Goal: Task Accomplishment & Management: Use online tool/utility

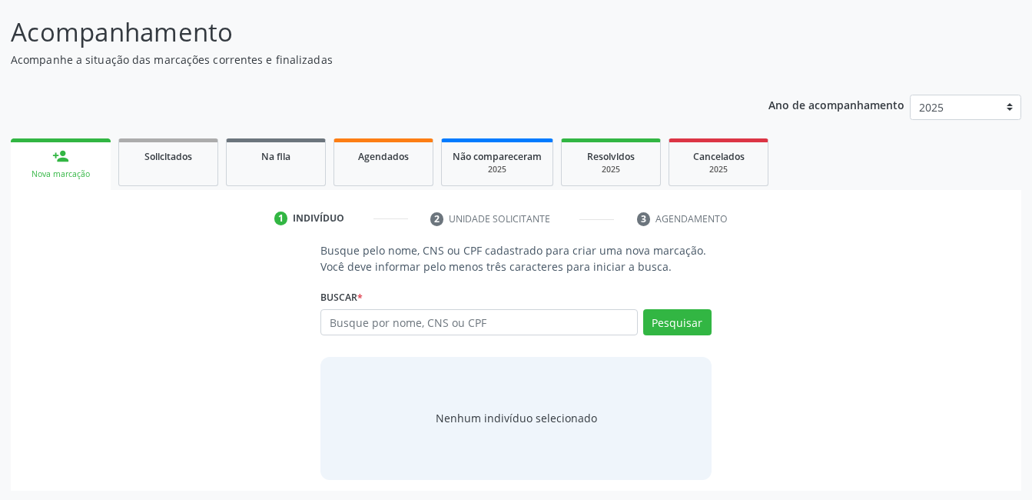
scroll to position [93, 0]
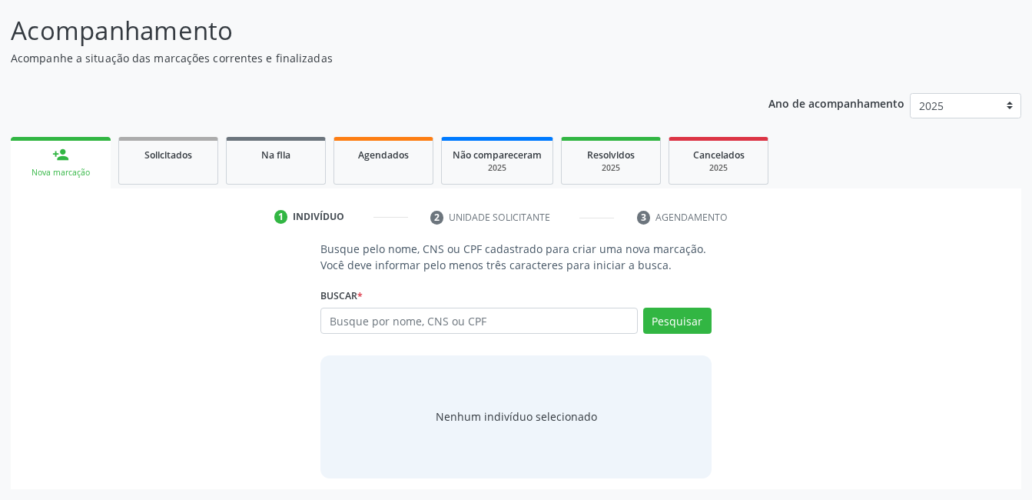
click at [407, 155] on span "Agendados" at bounding box center [383, 154] width 51 height 13
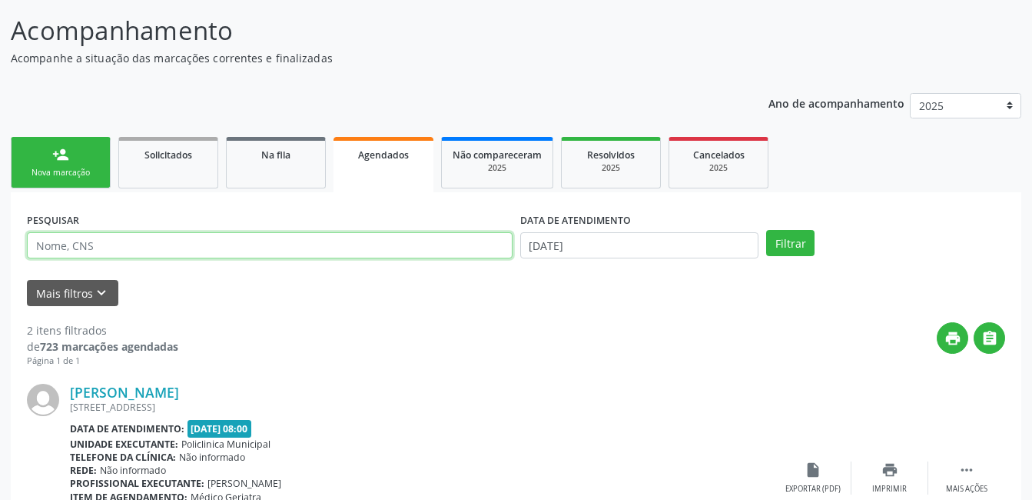
click at [435, 246] on input "text" at bounding box center [270, 245] width 486 height 26
type input "898003701429695"
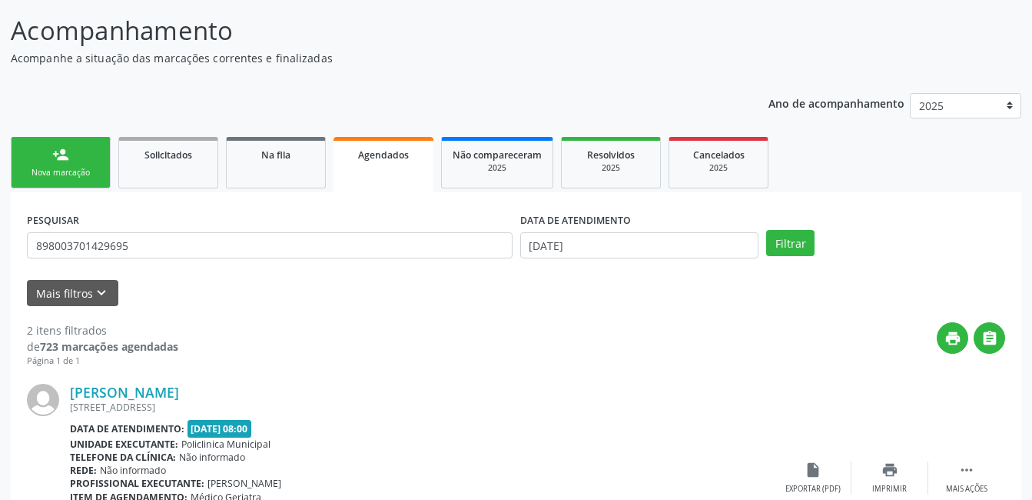
click at [661, 230] on div "DATA DE ATENDIMENTO" at bounding box center [639, 220] width 239 height 24
click at [661, 243] on input "[DATE]" at bounding box center [639, 245] width 239 height 26
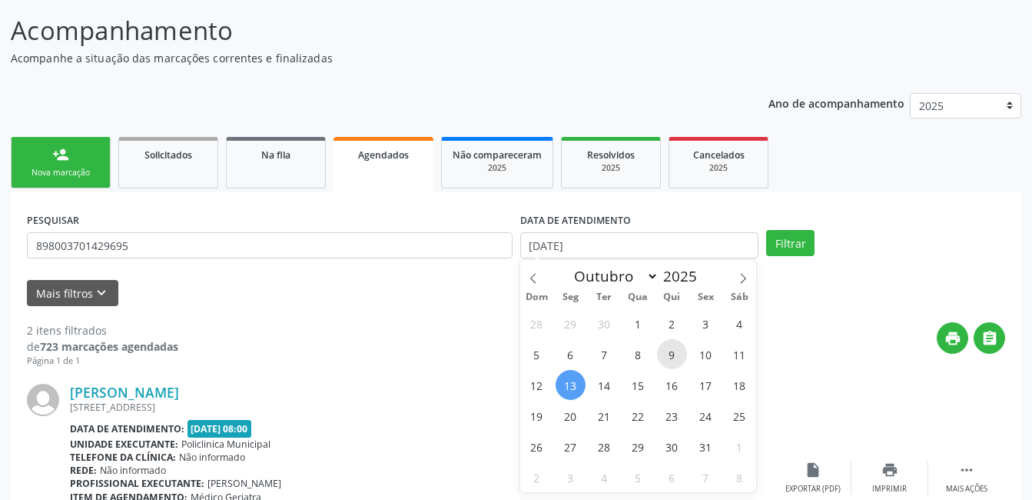
click at [659, 350] on span "9" at bounding box center [672, 354] width 30 height 30
type input "[DATE]"
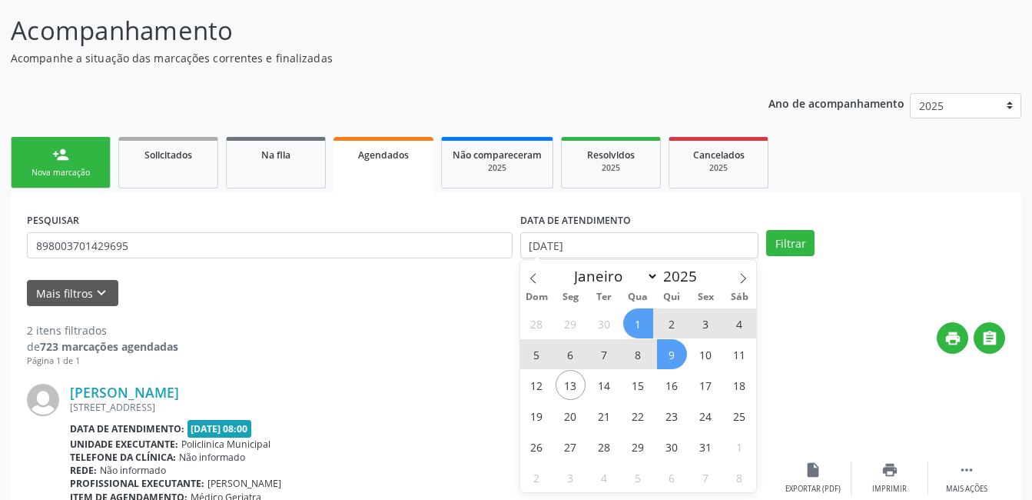
click at [633, 324] on span "1" at bounding box center [638, 323] width 30 height 30
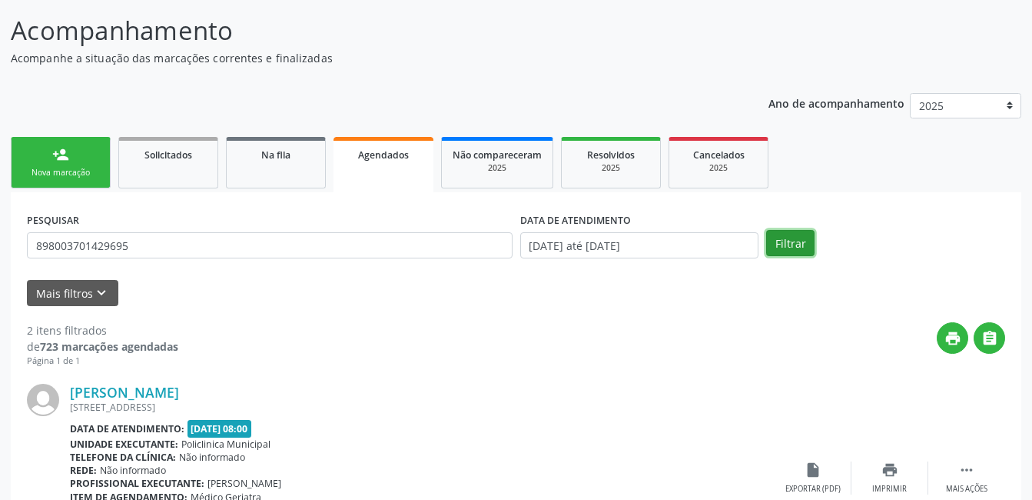
click at [805, 250] on button "Filtrar" at bounding box center [790, 243] width 48 height 26
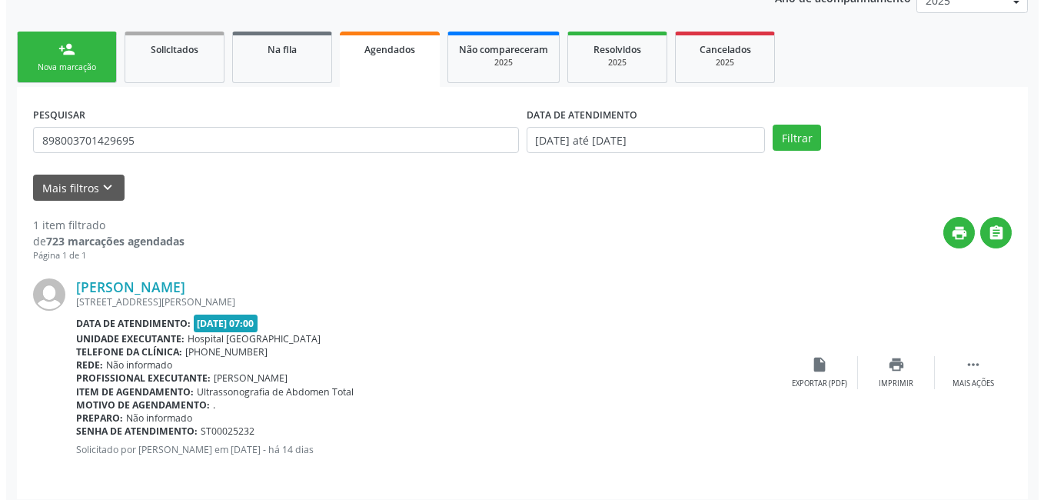
scroll to position [208, 0]
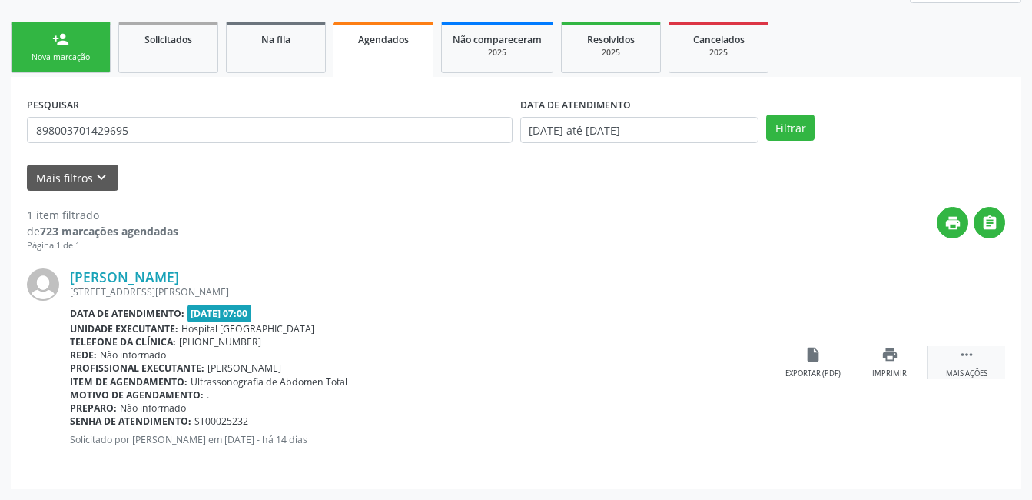
click at [952, 371] on div "Mais ações" at bounding box center [967, 373] width 42 height 11
click at [808, 361] on icon "cancel" at bounding box center [813, 354] width 17 height 17
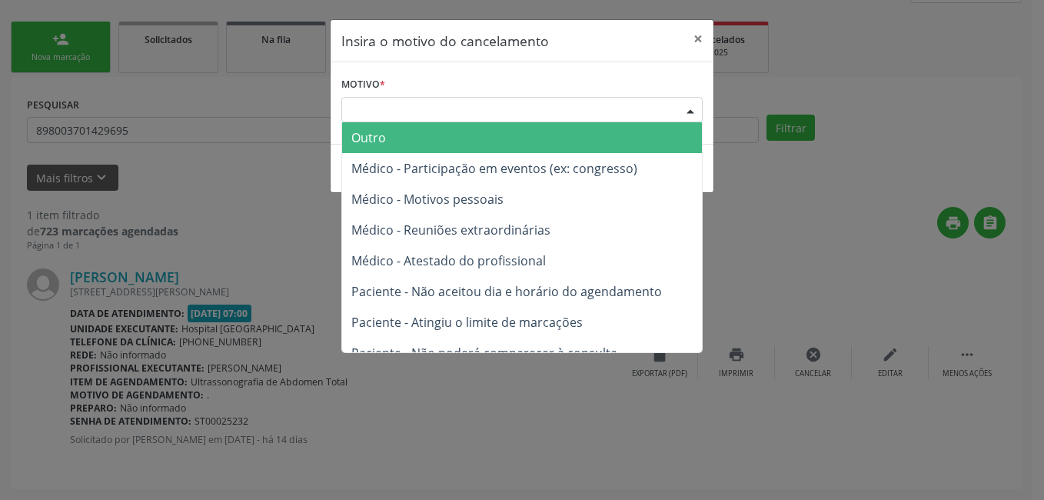
click at [597, 102] on div "Escolha o motivo" at bounding box center [521, 110] width 361 height 26
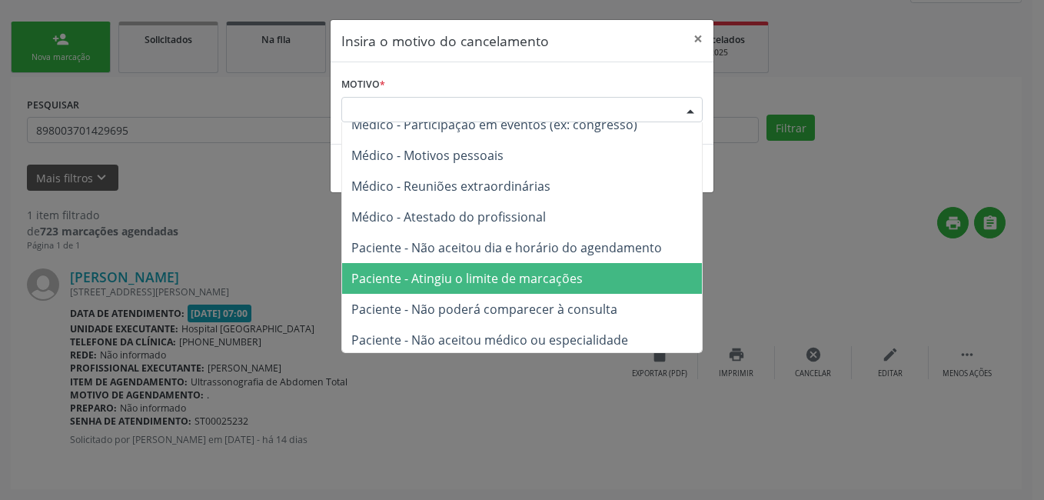
scroll to position [78, 0]
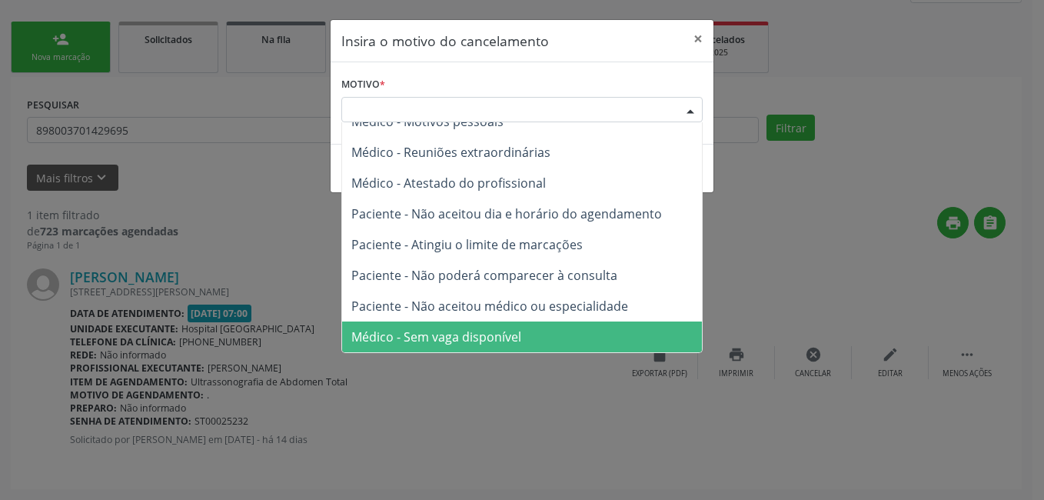
click at [540, 341] on span "Médico - Sem vaga disponível" at bounding box center [522, 336] width 360 height 31
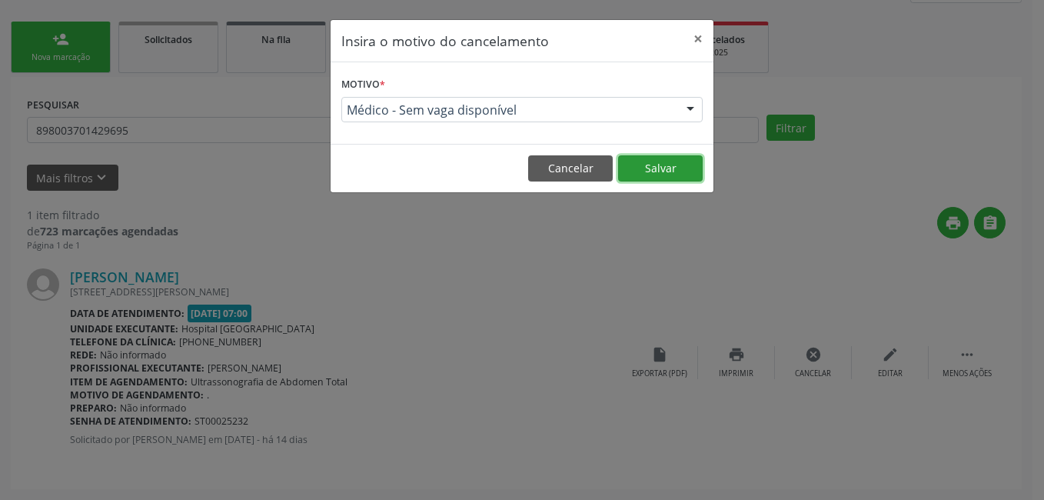
click at [665, 166] on button "Salvar" at bounding box center [660, 168] width 85 height 26
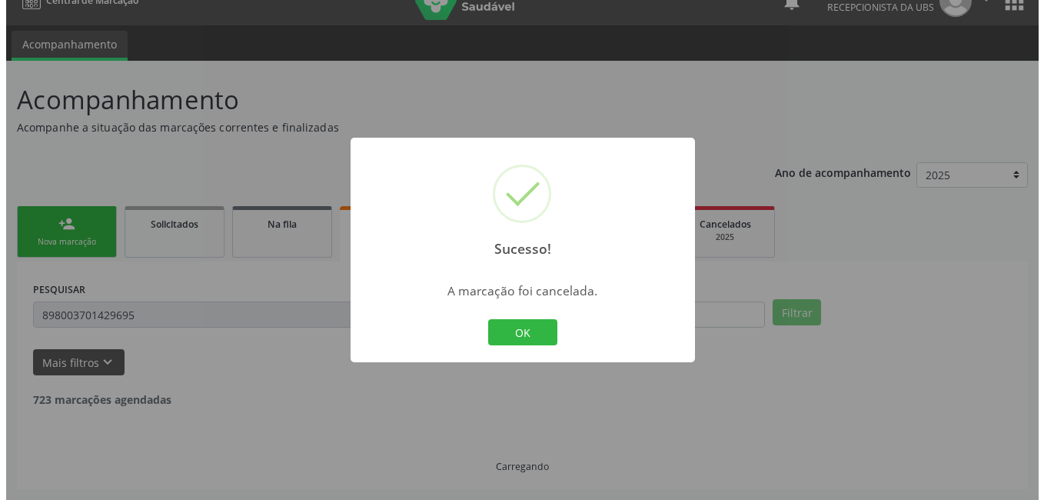
scroll to position [0, 0]
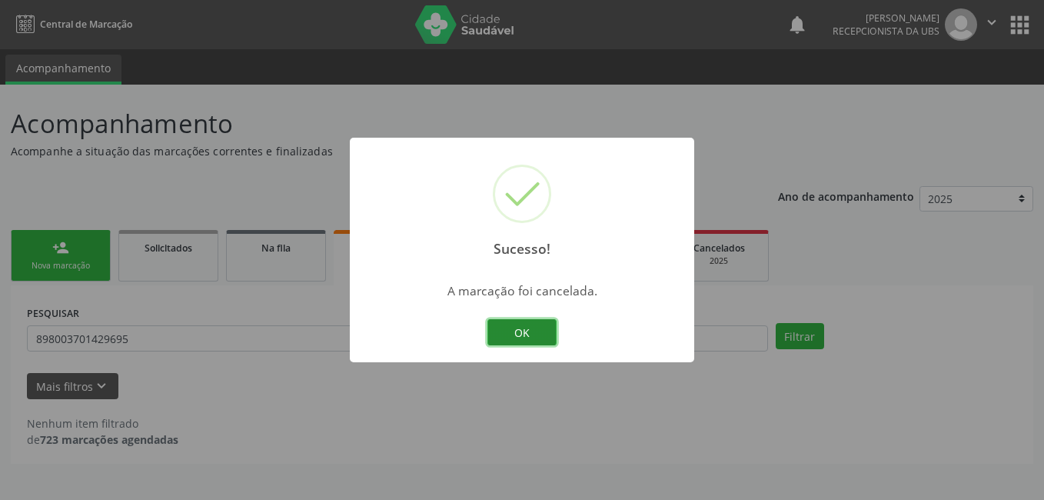
click at [538, 334] on button "OK" at bounding box center [521, 332] width 69 height 26
